Goal: Task Accomplishment & Management: Manage account settings

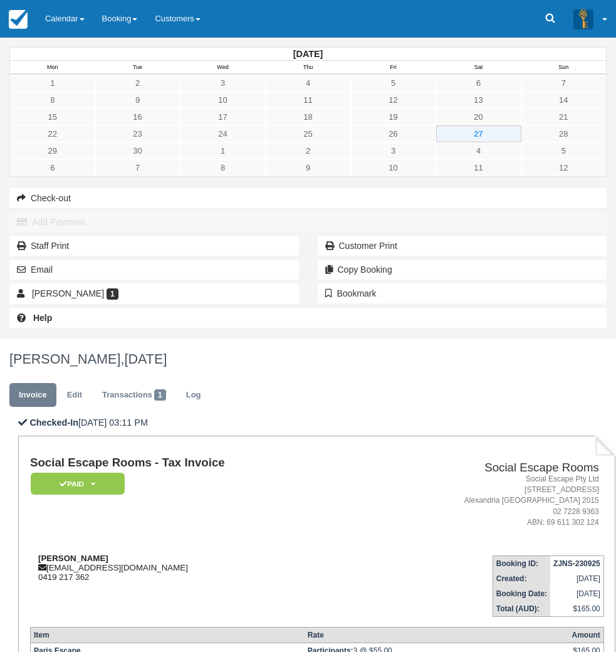
click at [354, 553] on div "Alison Smallwood alisonsmallwood2000@outlook.com 0419 217 362" at bounding box center [194, 567] width 329 height 28
click at [58, 17] on link "Calendar" at bounding box center [64, 19] width 57 height 38
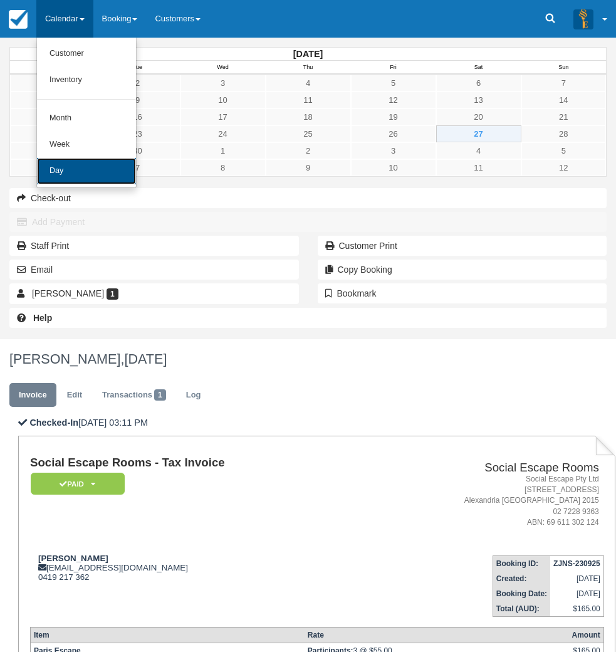
click at [77, 176] on link "Day" at bounding box center [86, 171] width 99 height 26
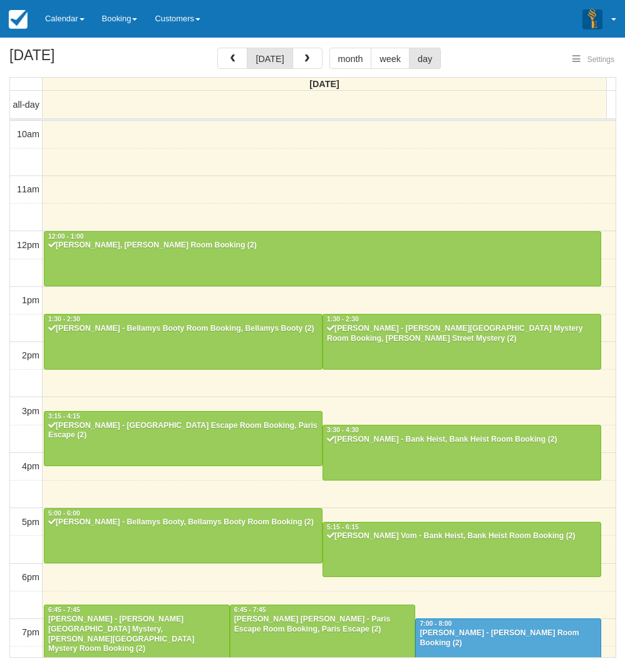
select select
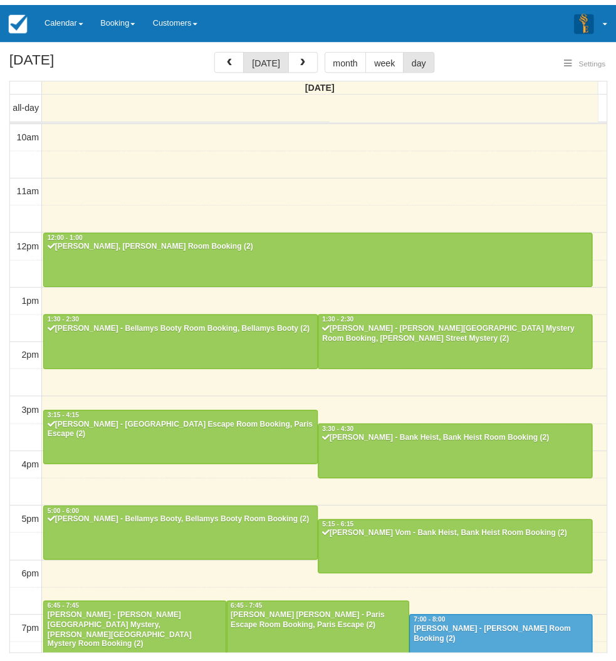
scroll to position [155, 0]
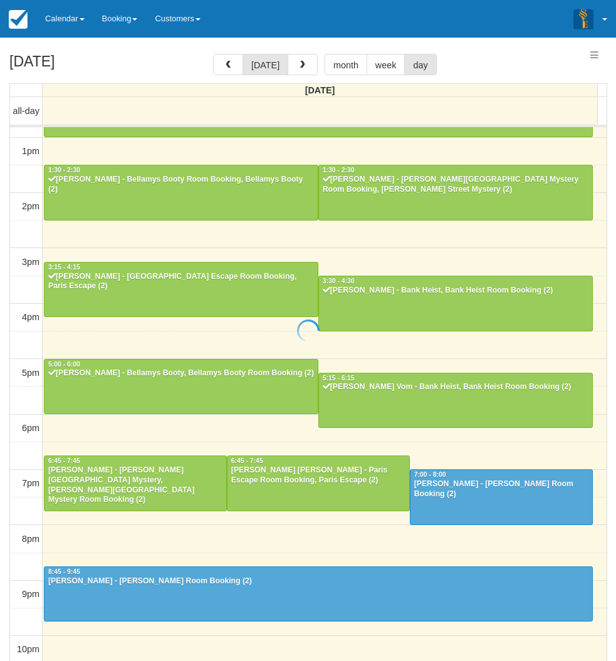
select select
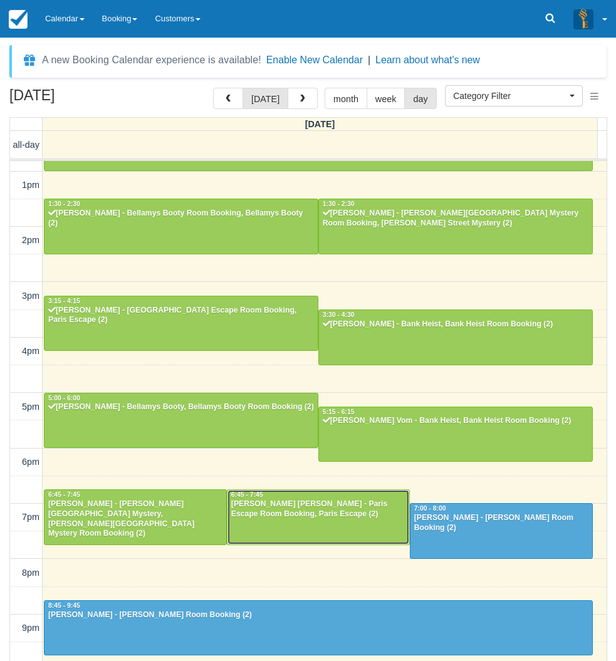
scroll to position [155, 0]
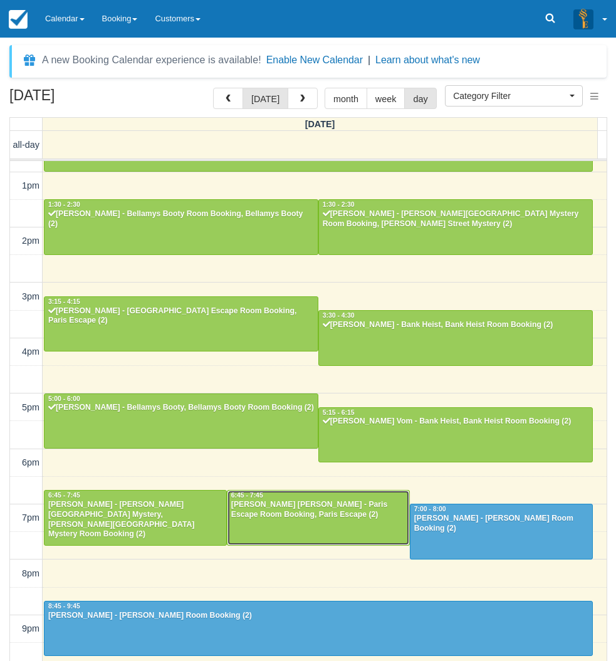
click at [298, 515] on div "Olivia Anne Coster - Paris Escape Room Booking, Paris Escape (2)" at bounding box center [318, 510] width 175 height 20
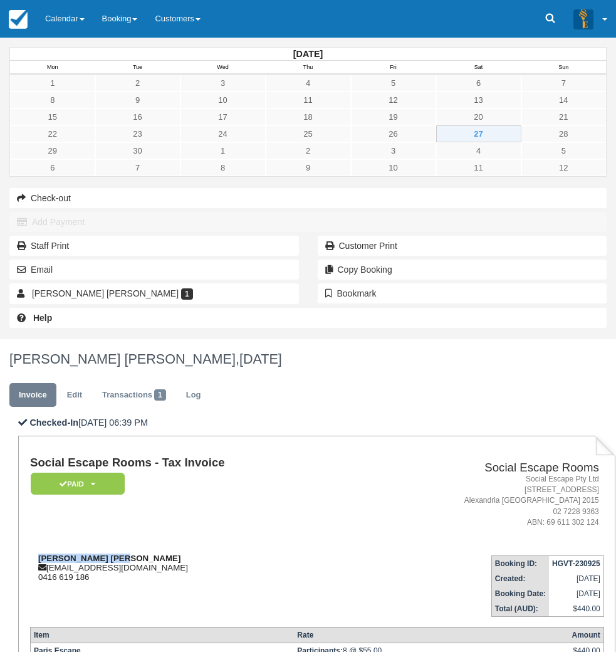
drag, startPoint x: 278, startPoint y: 254, endPoint x: 194, endPoint y: 255, distance: 84.6
click at [194, 553] on div "[PERSON_NAME] [PERSON_NAME] [EMAIL_ADDRESS][DOMAIN_NAME] 0416 619 186" at bounding box center [194, 567] width 329 height 28
copy strong "[PERSON_NAME] [PERSON_NAME]"
click at [70, 29] on link "Calendar" at bounding box center [64, 19] width 57 height 38
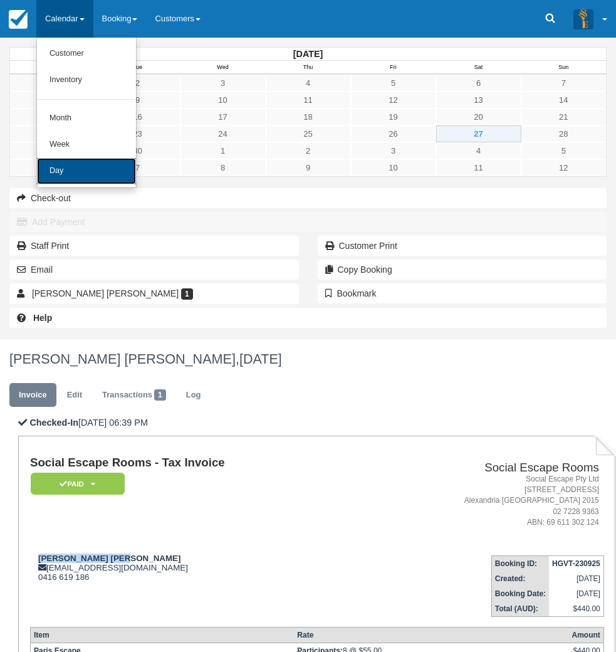
click at [68, 176] on link "Day" at bounding box center [86, 171] width 99 height 26
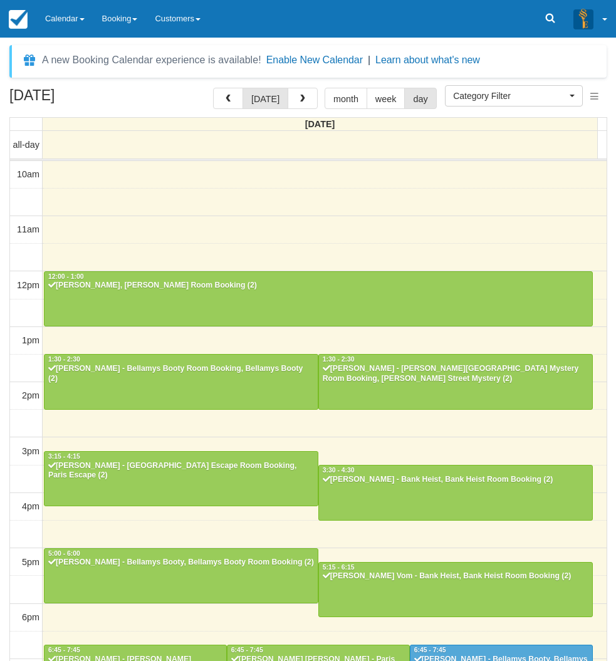
select select
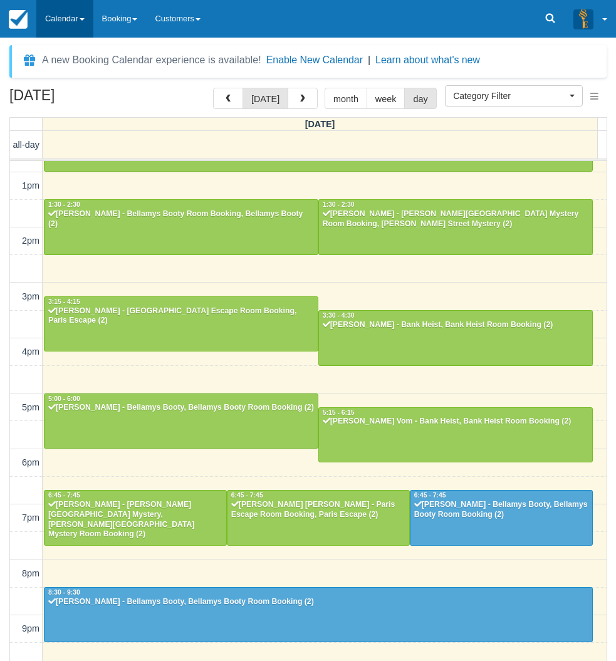
click at [77, 34] on link "Calendar" at bounding box center [64, 19] width 57 height 38
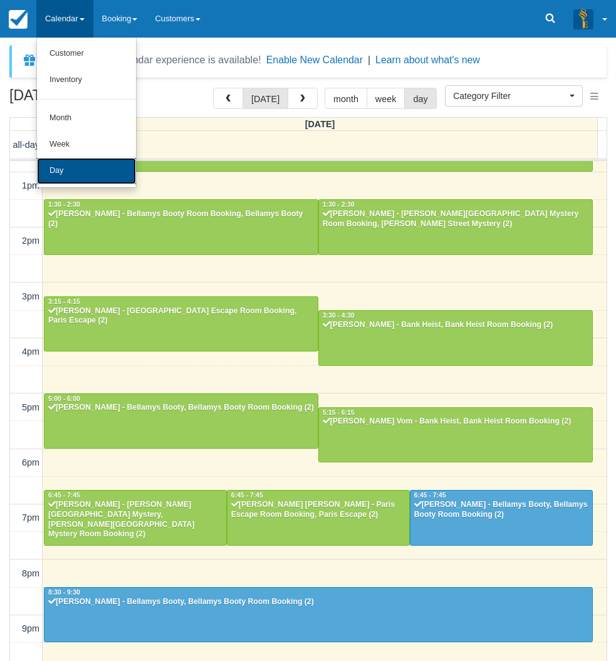
click at [78, 165] on link "Day" at bounding box center [86, 171] width 99 height 26
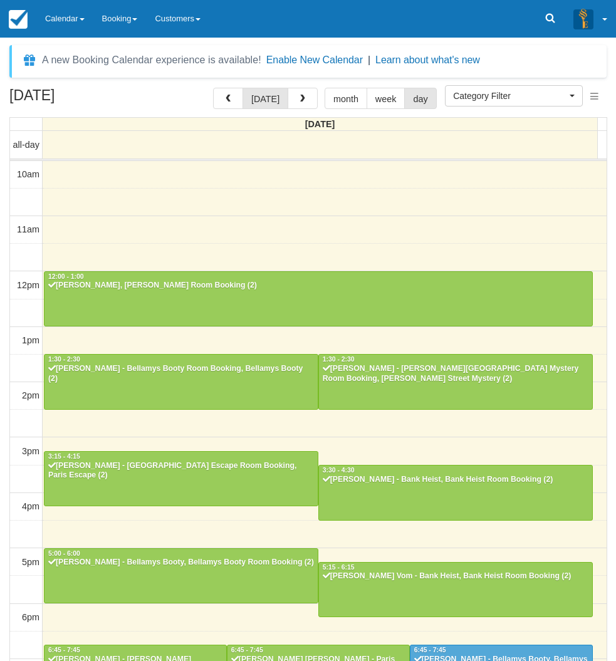
select select
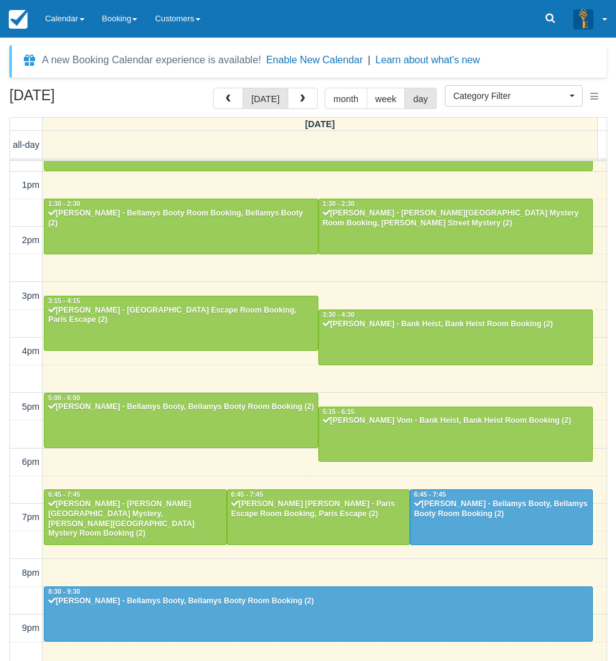
scroll to position [155, 0]
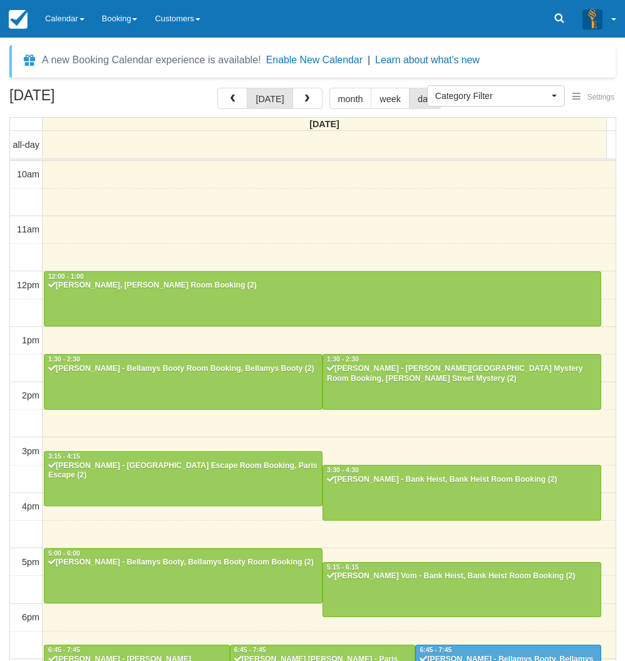
select select
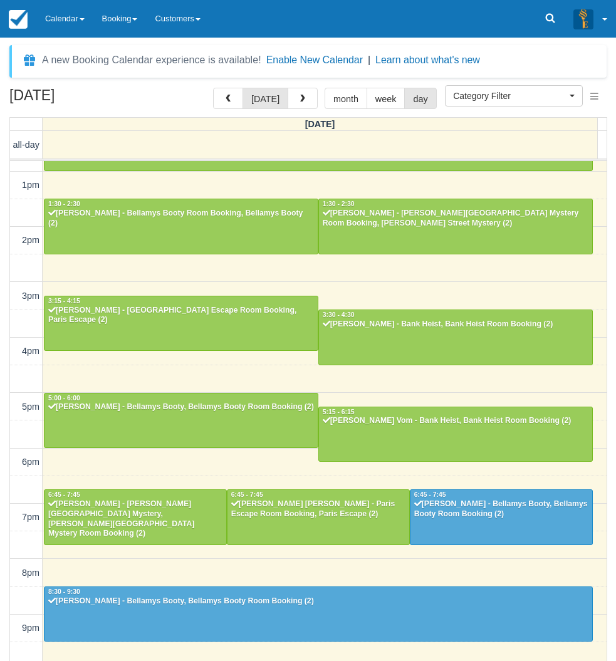
scroll to position [155, 0]
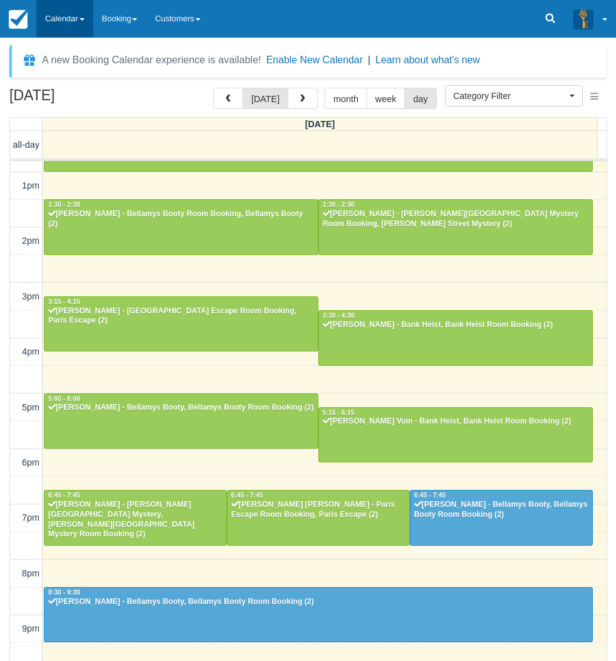
click at [76, 26] on link "Calendar" at bounding box center [64, 19] width 57 height 38
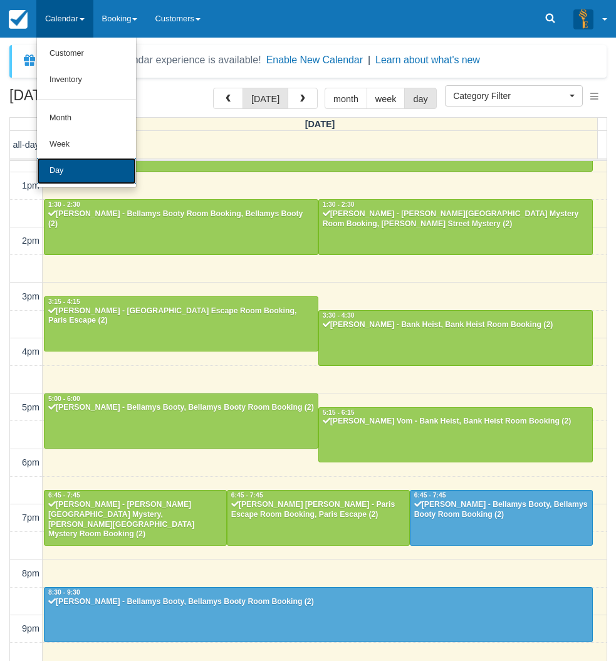
click at [71, 180] on link "Day" at bounding box center [86, 171] width 99 height 26
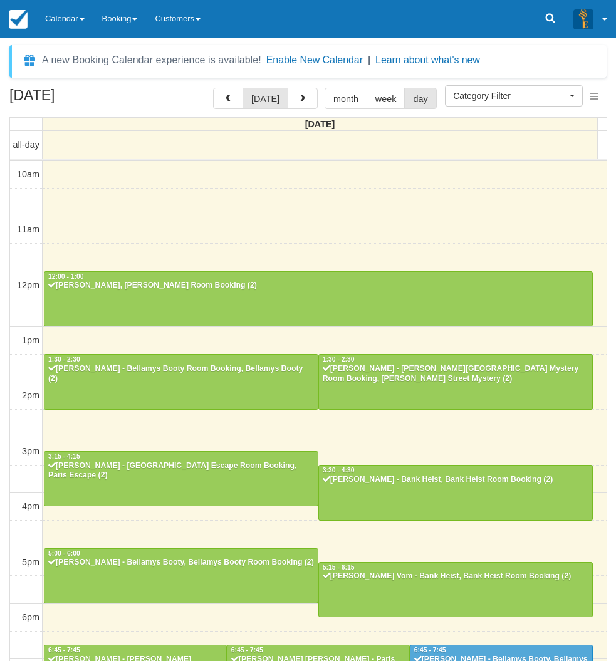
select select
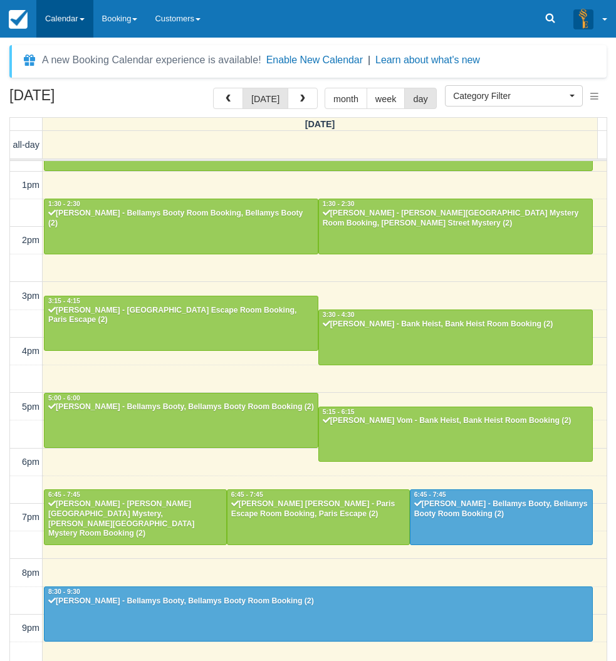
click at [66, 26] on link "Calendar" at bounding box center [64, 19] width 57 height 38
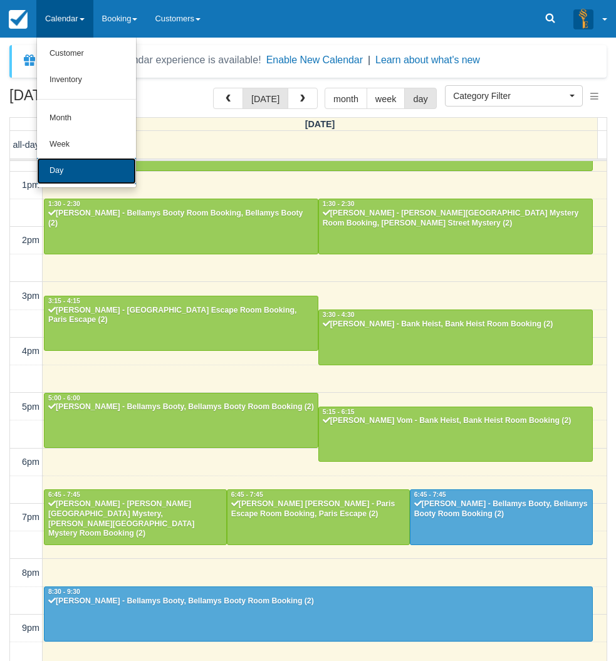
click at [55, 165] on link "Day" at bounding box center [86, 171] width 99 height 26
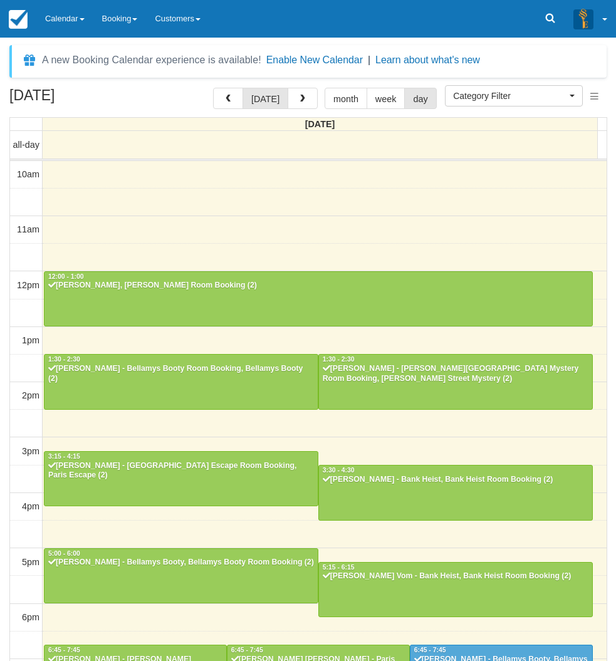
select select
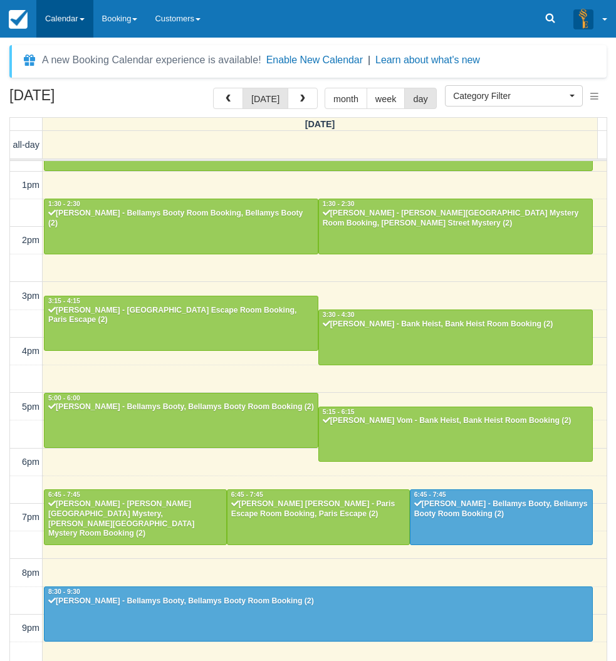
click at [53, 5] on link "Calendar" at bounding box center [64, 19] width 57 height 38
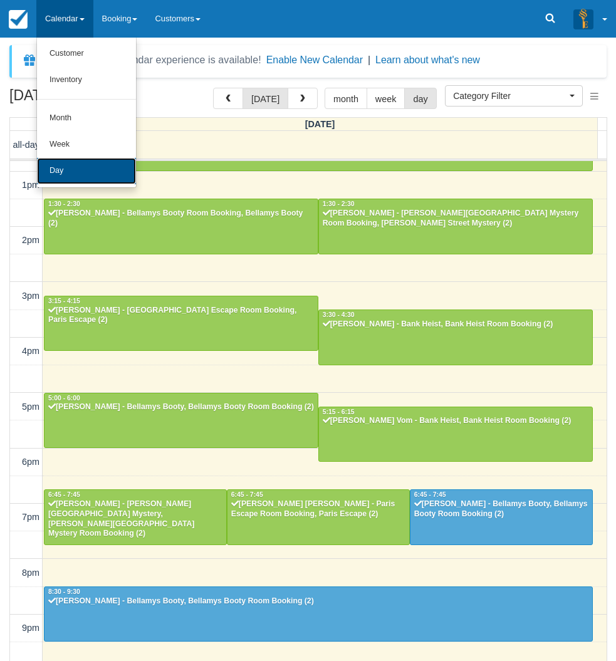
click at [56, 171] on link "Day" at bounding box center [86, 171] width 99 height 26
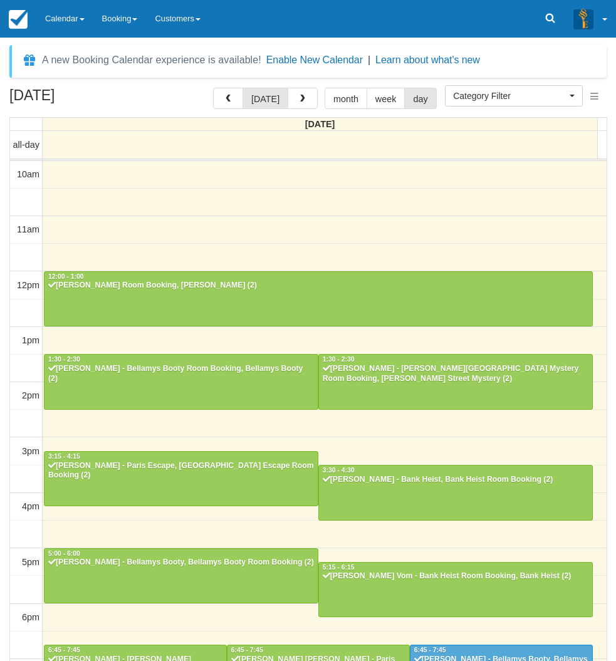
select select
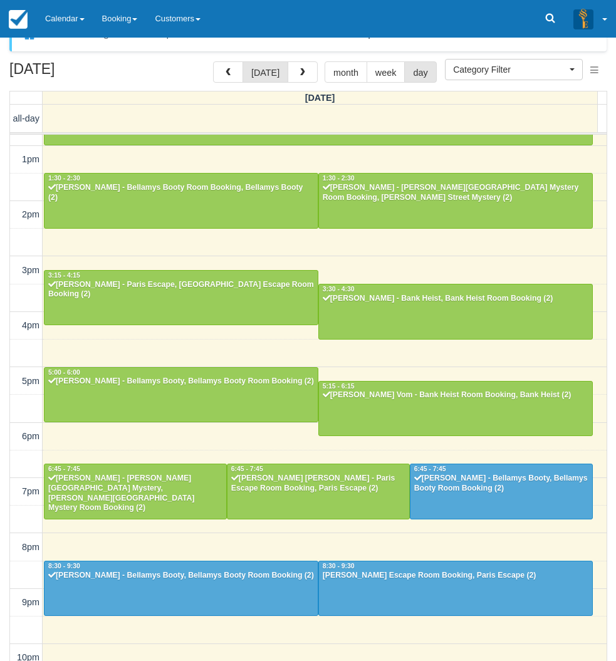
scroll to position [40, 0]
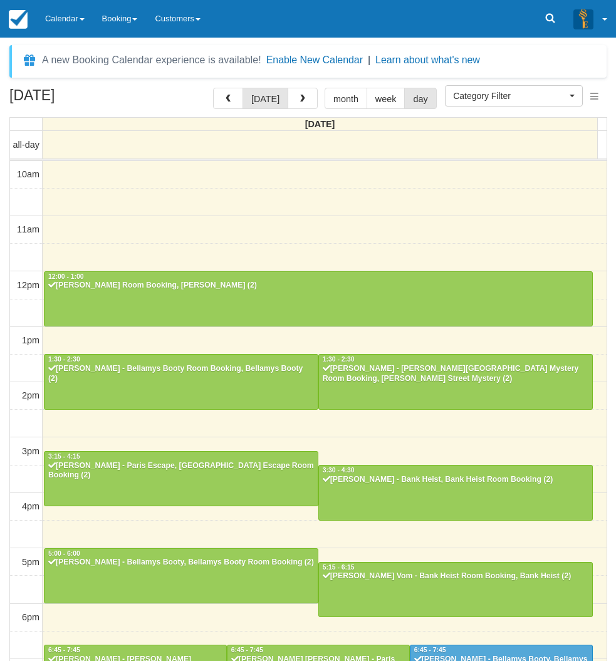
select select
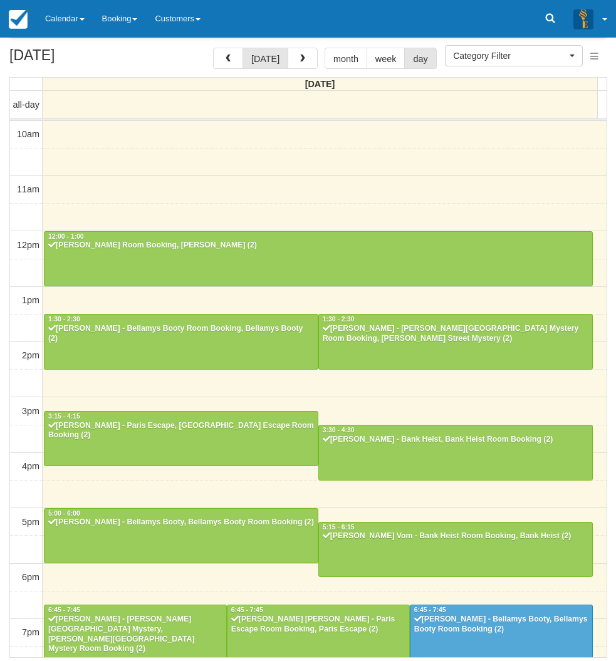
scroll to position [155, 0]
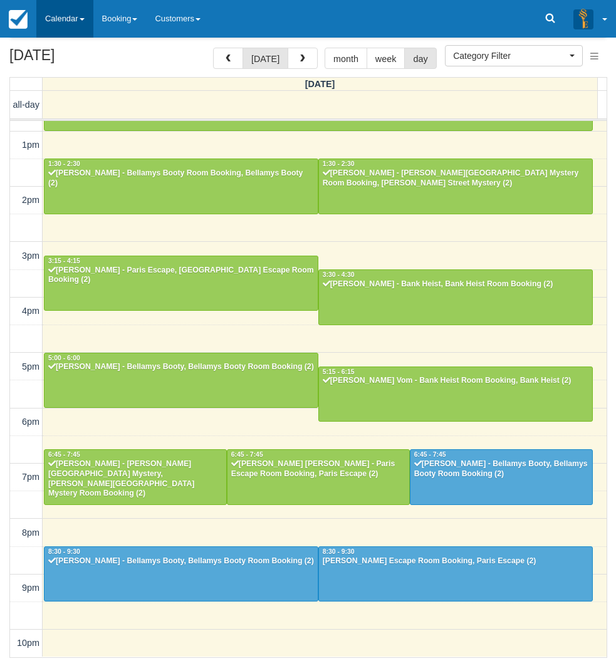
click at [75, 27] on link "Calendar" at bounding box center [64, 19] width 57 height 38
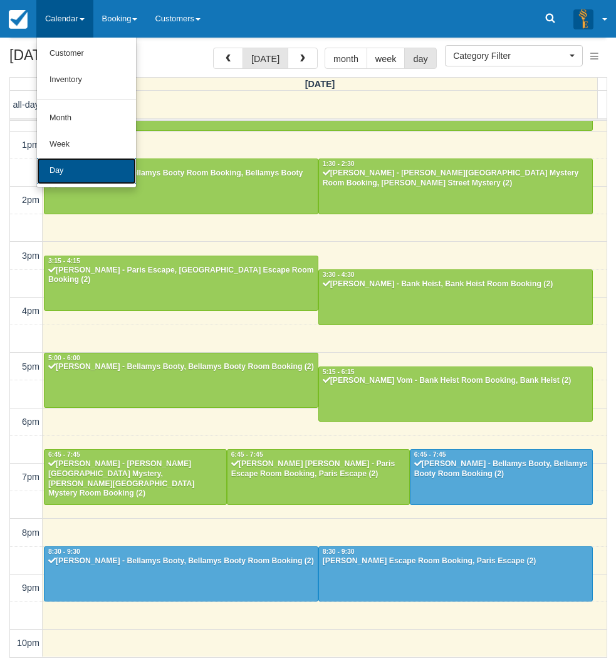
click at [76, 160] on link "Day" at bounding box center [86, 171] width 99 height 26
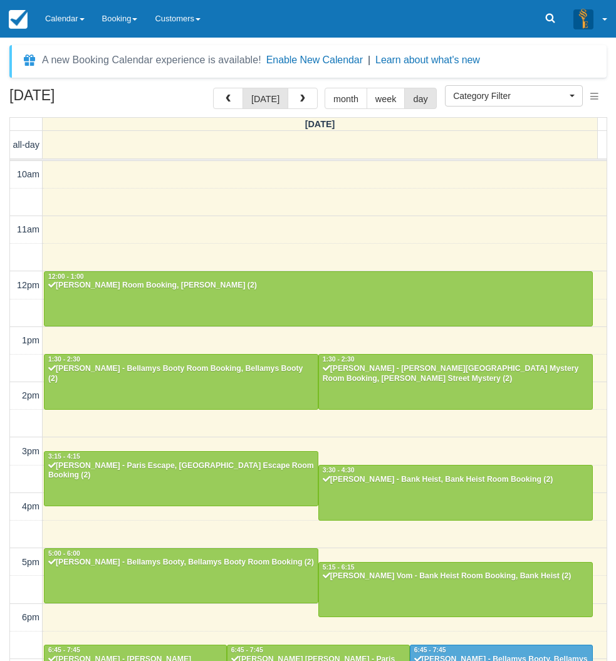
select select
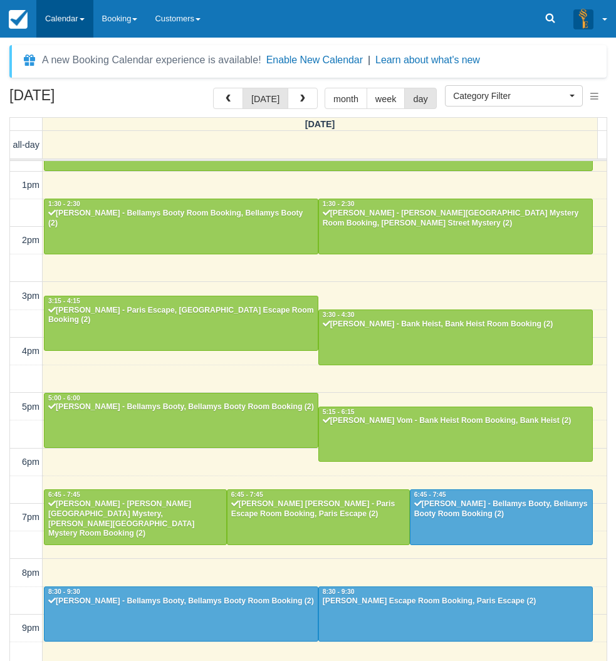
click at [61, 11] on link "Calendar" at bounding box center [64, 19] width 57 height 38
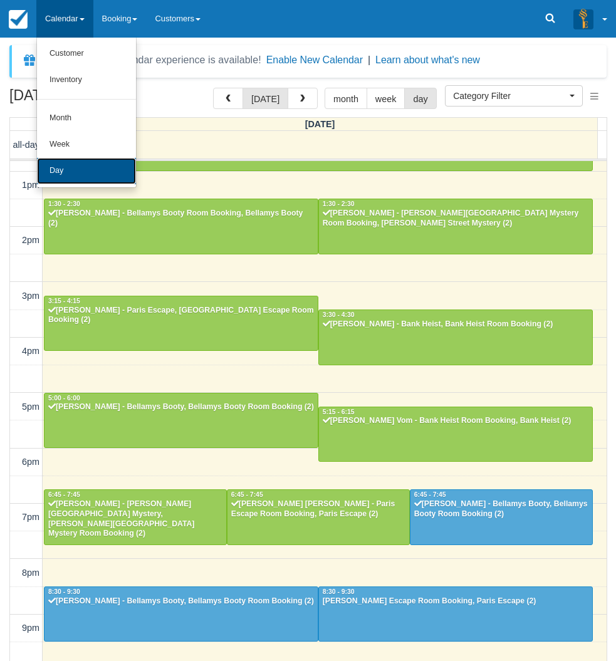
click at [69, 164] on link "Day" at bounding box center [86, 171] width 99 height 26
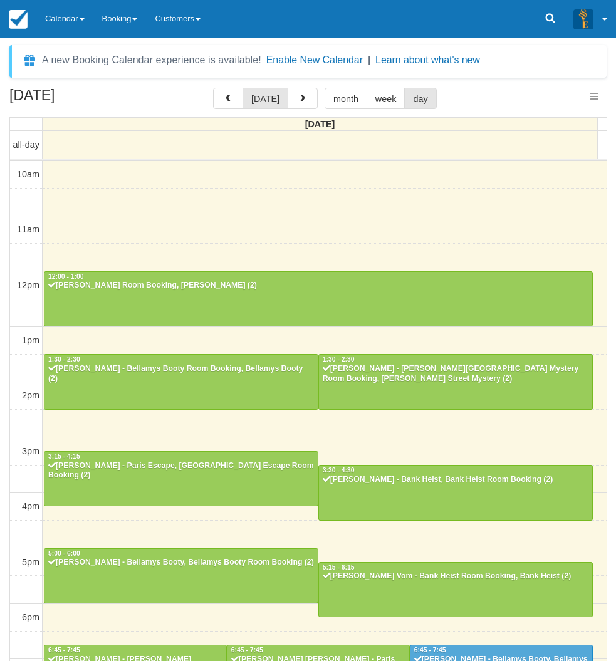
select select
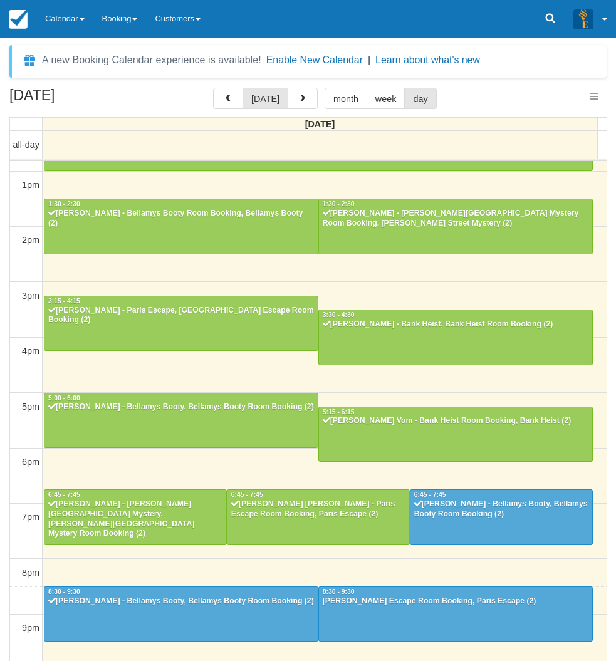
select select
